Goal: Task Accomplishment & Management: Manage account settings

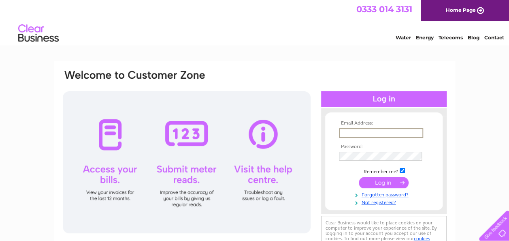
click at [347, 129] on input "text" at bounding box center [381, 133] width 84 height 10
type input "walkersjoineryservices@hotmail.com"
click at [382, 183] on input "submit" at bounding box center [384, 181] width 50 height 11
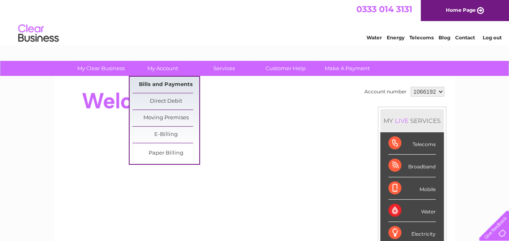
click at [158, 83] on link "Bills and Payments" at bounding box center [165, 85] width 67 height 16
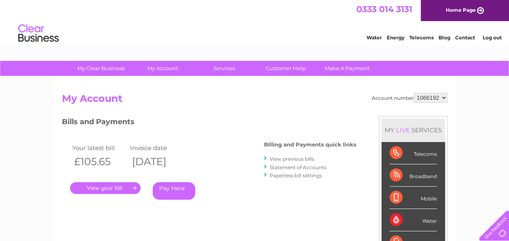
click at [113, 188] on link "." at bounding box center [105, 188] width 70 height 12
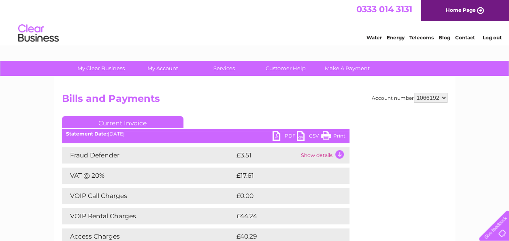
click at [339, 134] on link "Print" at bounding box center [333, 137] width 24 height 12
